Goal: Information Seeking & Learning: Understand process/instructions

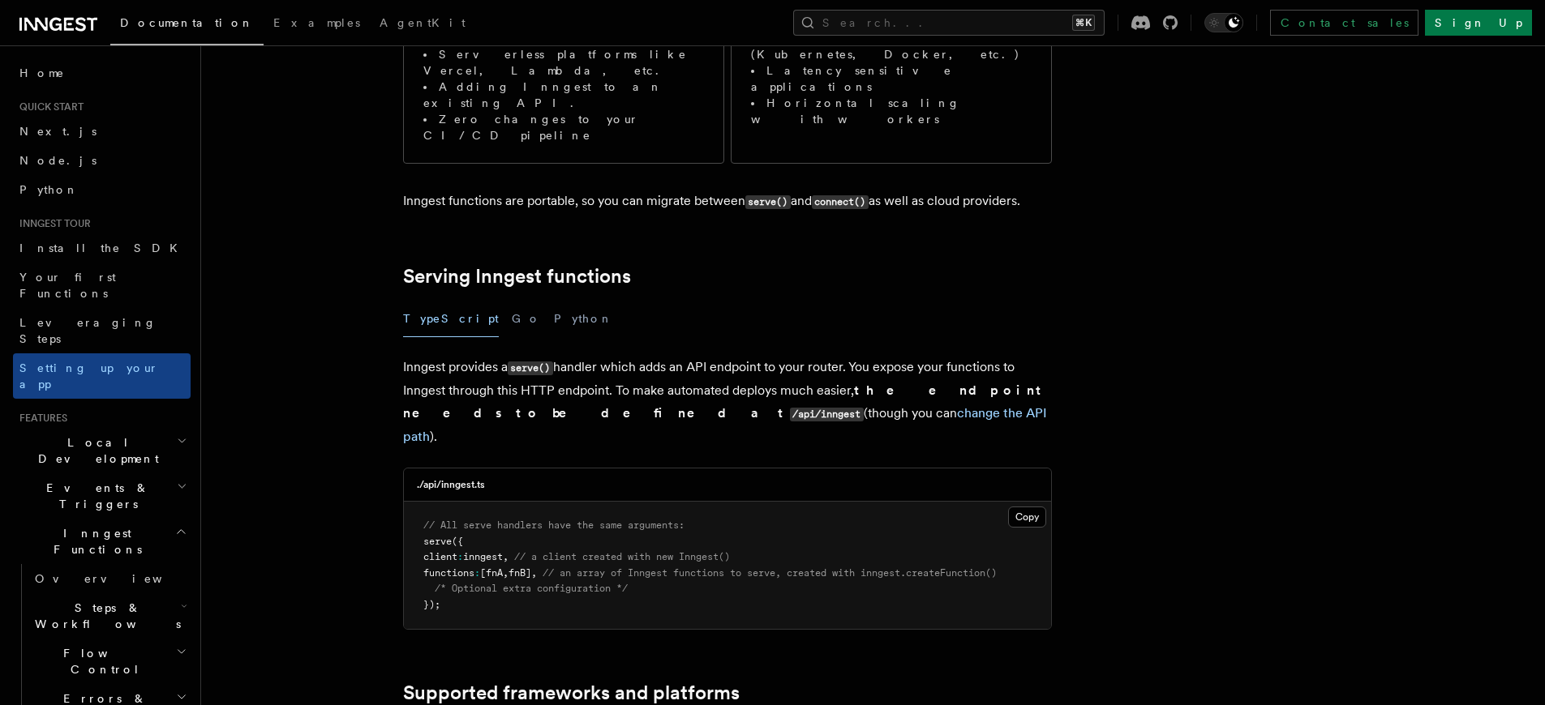
scroll to position [393, 0]
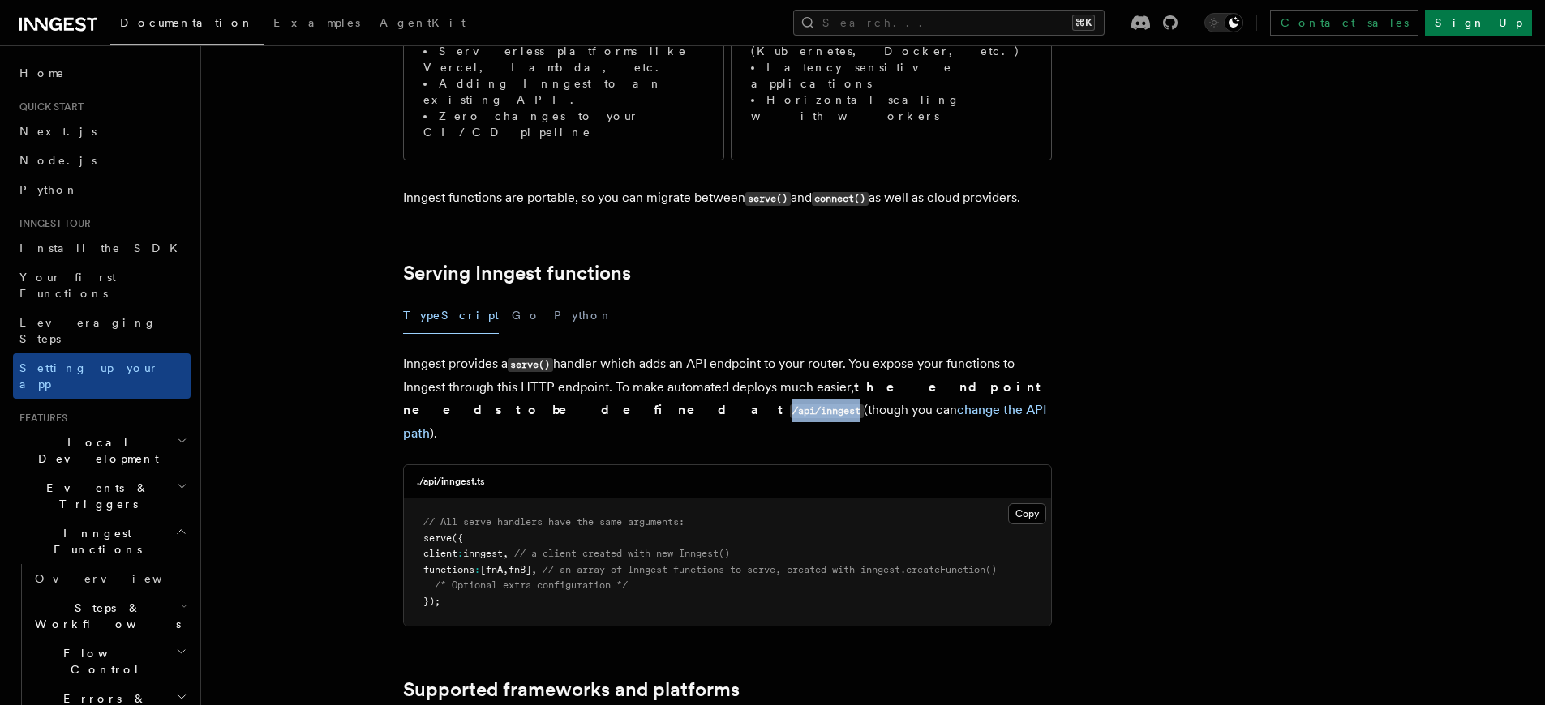
drag, startPoint x: 422, startPoint y: 328, endPoint x: 491, endPoint y: 328, distance: 68.9
click at [790, 405] on code "/api/inngest" at bounding box center [827, 412] width 74 height 14
copy code "/api/inngest"
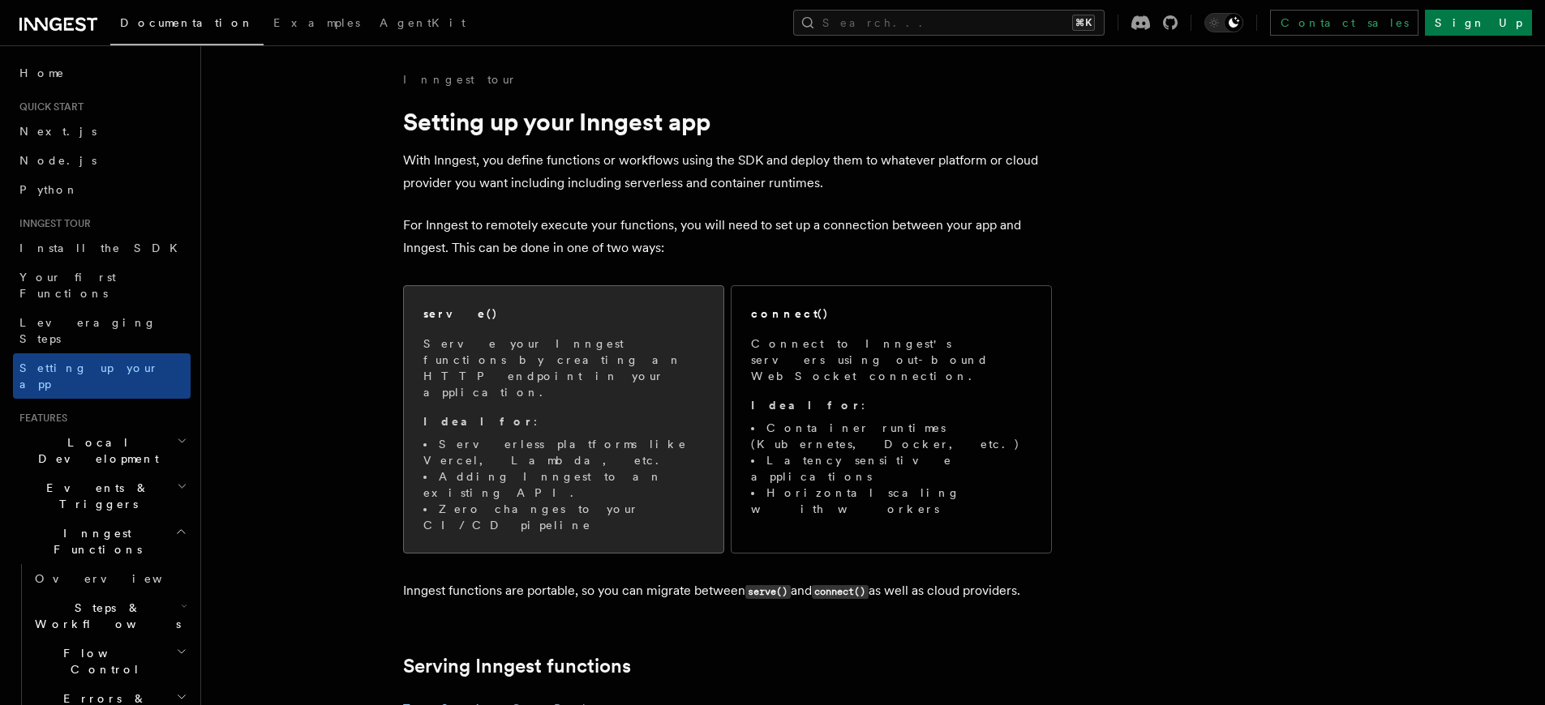
click at [609, 436] on li "Serverless platforms like Vercel, Lambda, etc." at bounding box center [563, 452] width 281 height 32
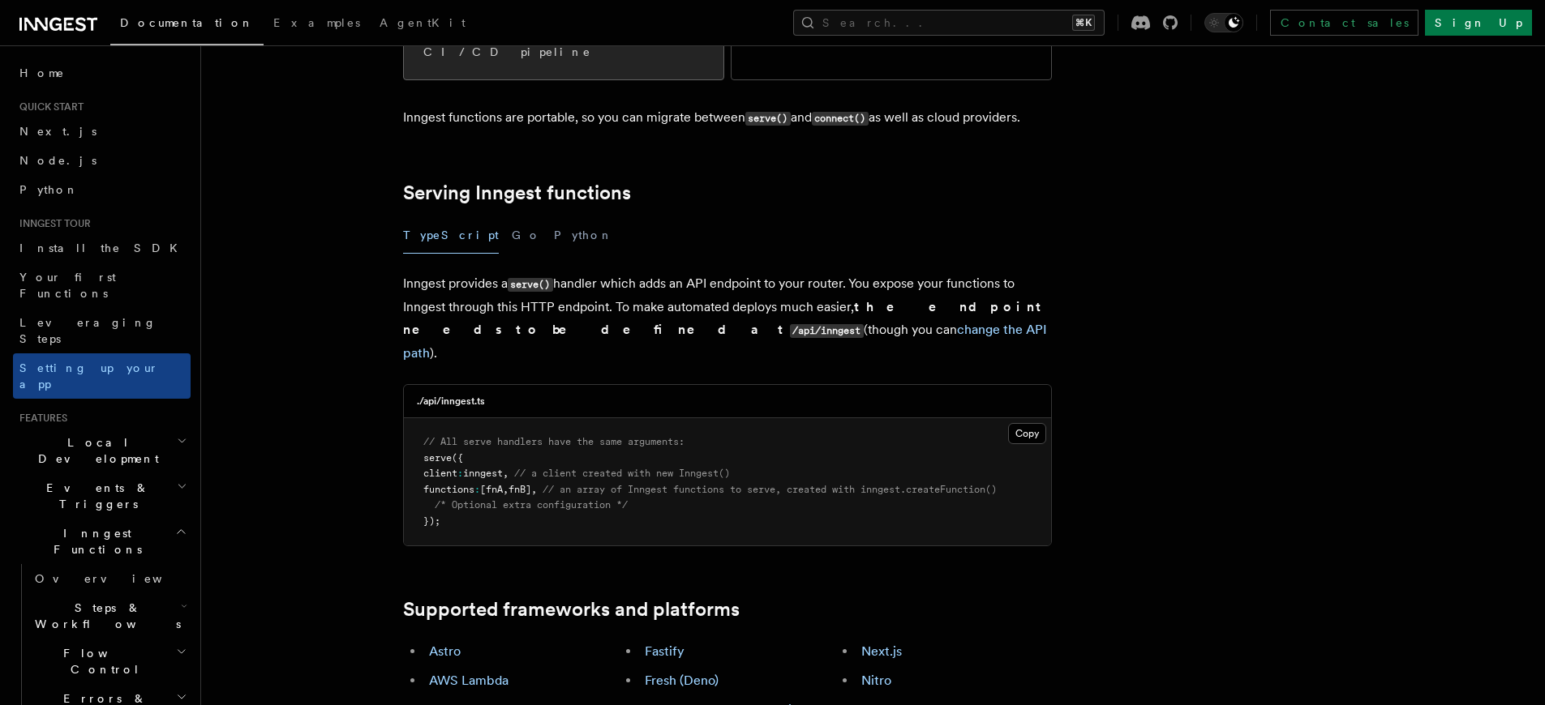
scroll to position [496, 0]
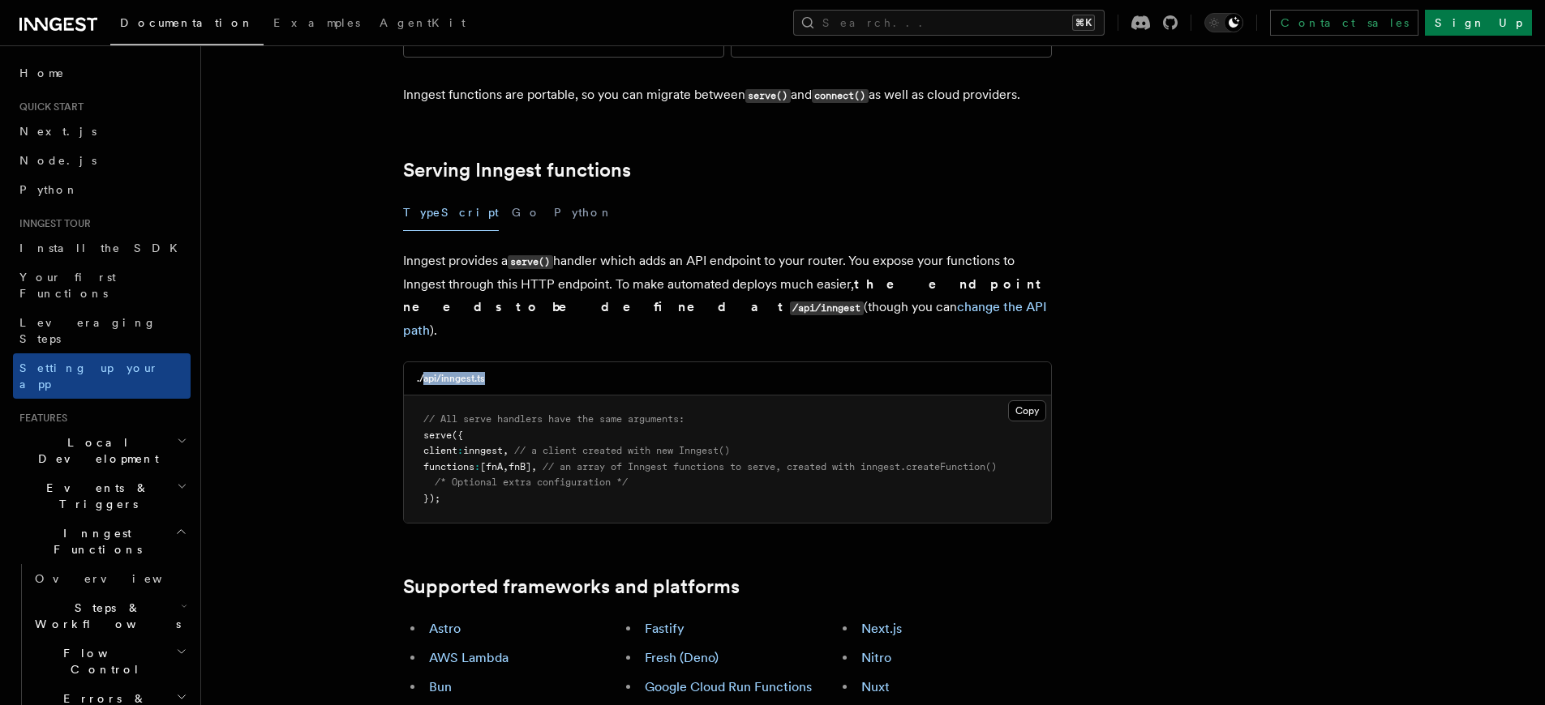
drag, startPoint x: 493, startPoint y: 276, endPoint x: 422, endPoint y: 272, distance: 71.4
click at [422, 362] on div "./api/inngest.ts" at bounding box center [727, 378] width 647 height 33
copy h3 "api/inngest.ts"
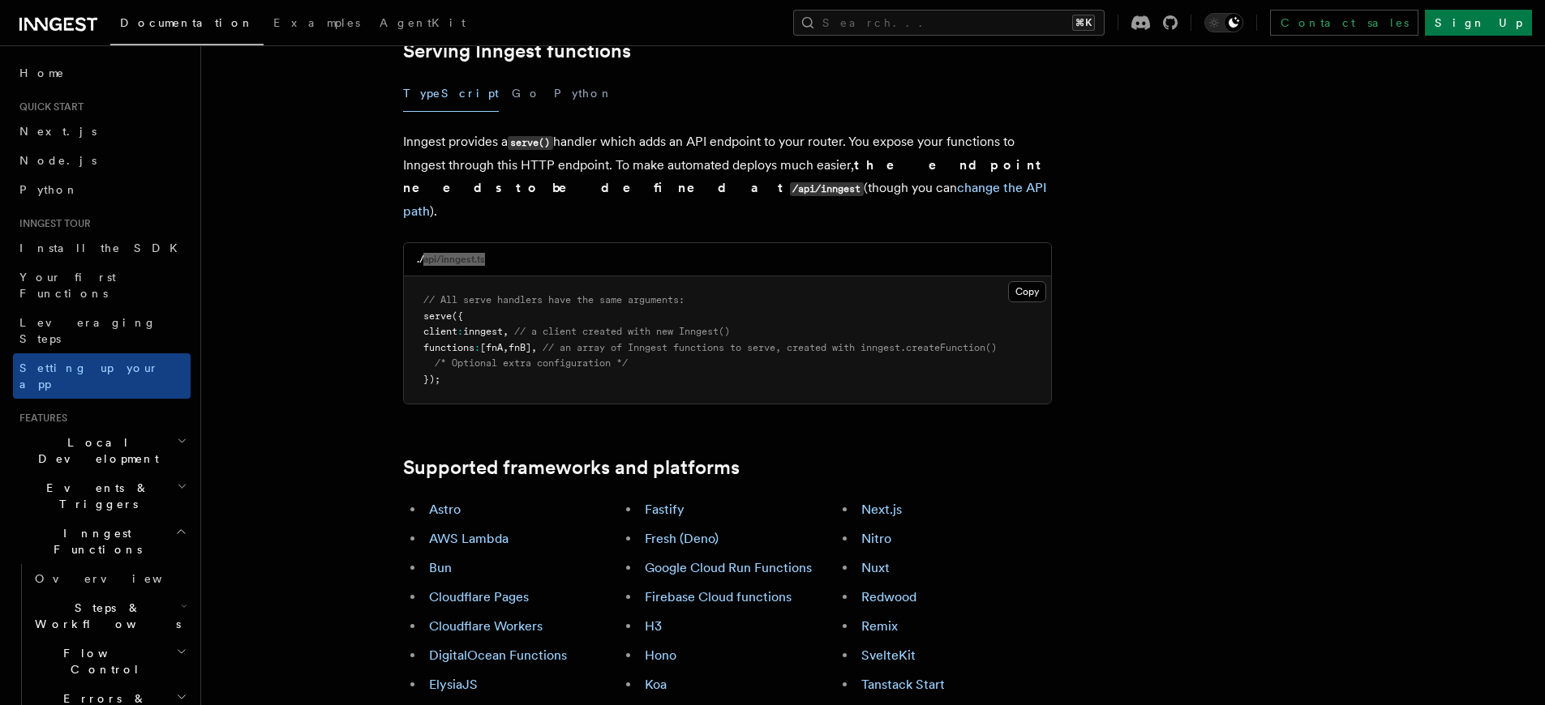
scroll to position [623, 0]
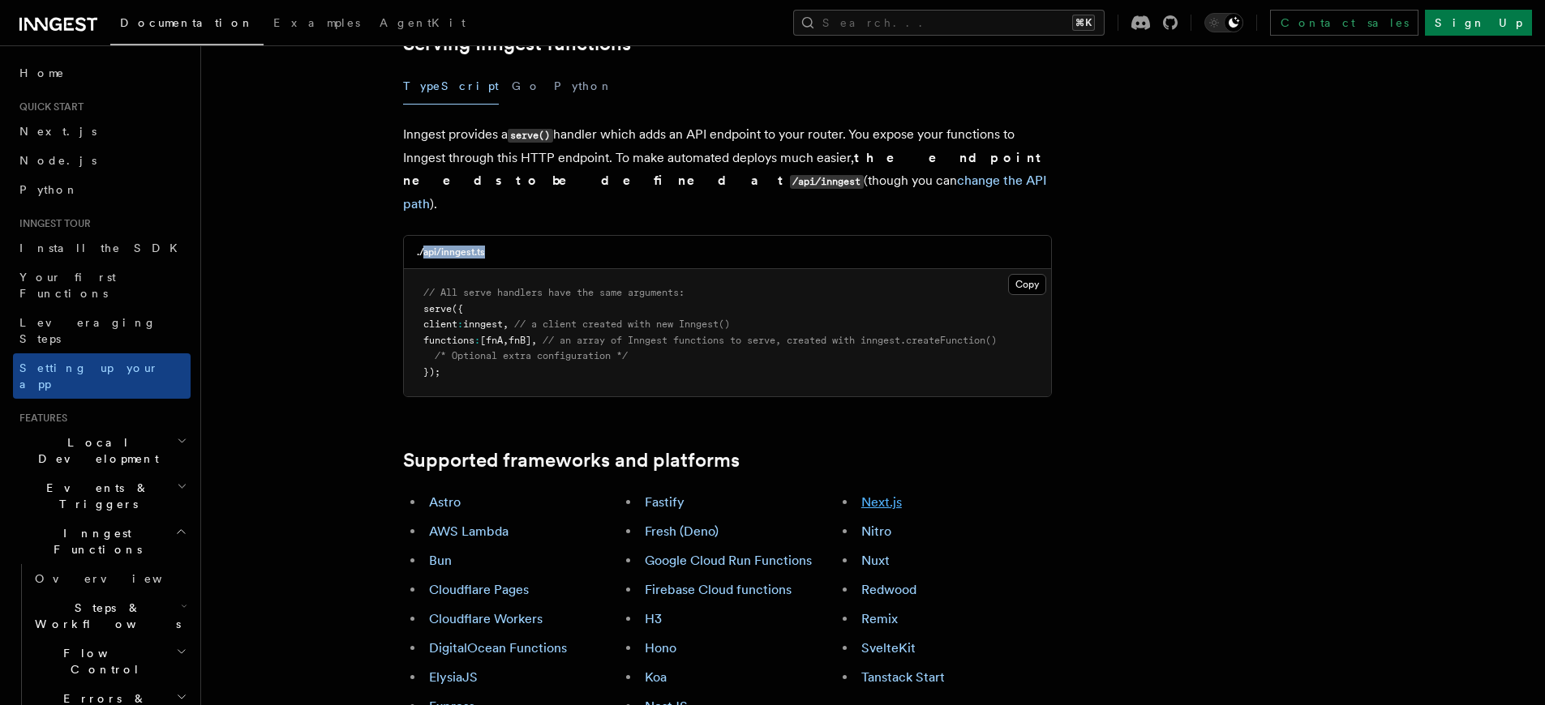
click at [881, 495] on link "Next.js" at bounding box center [881, 502] width 41 height 15
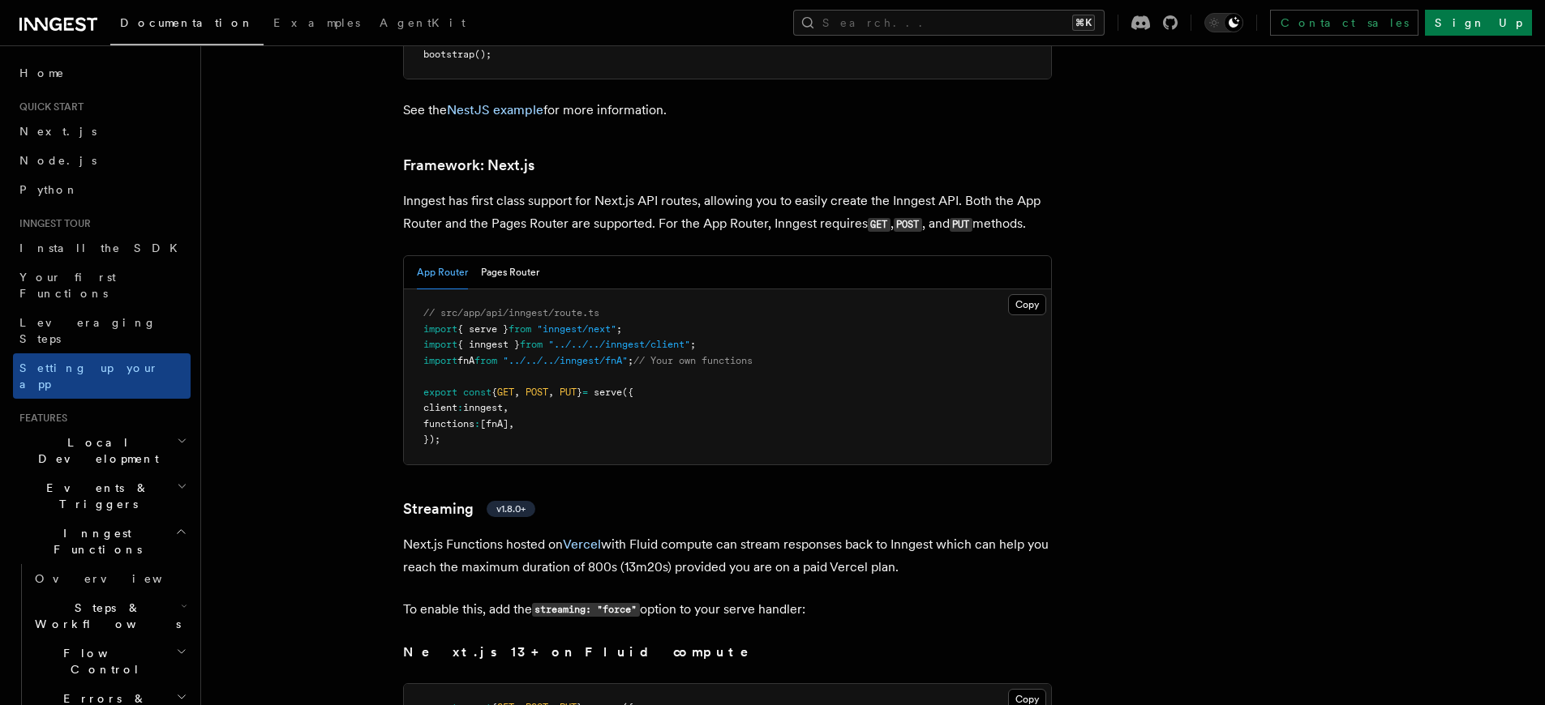
scroll to position [10557, 0]
